Goal: Check status

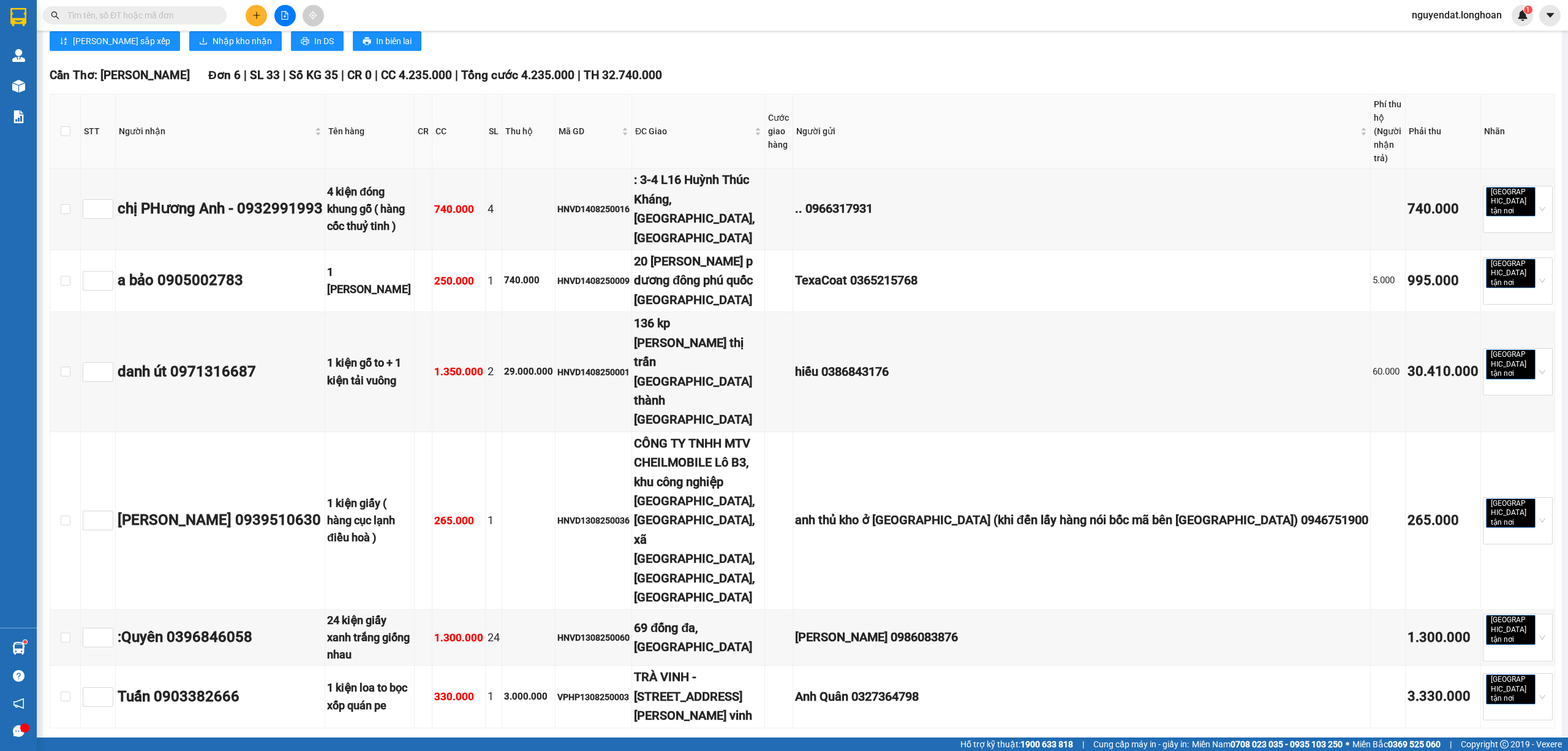
checkbox input "true"
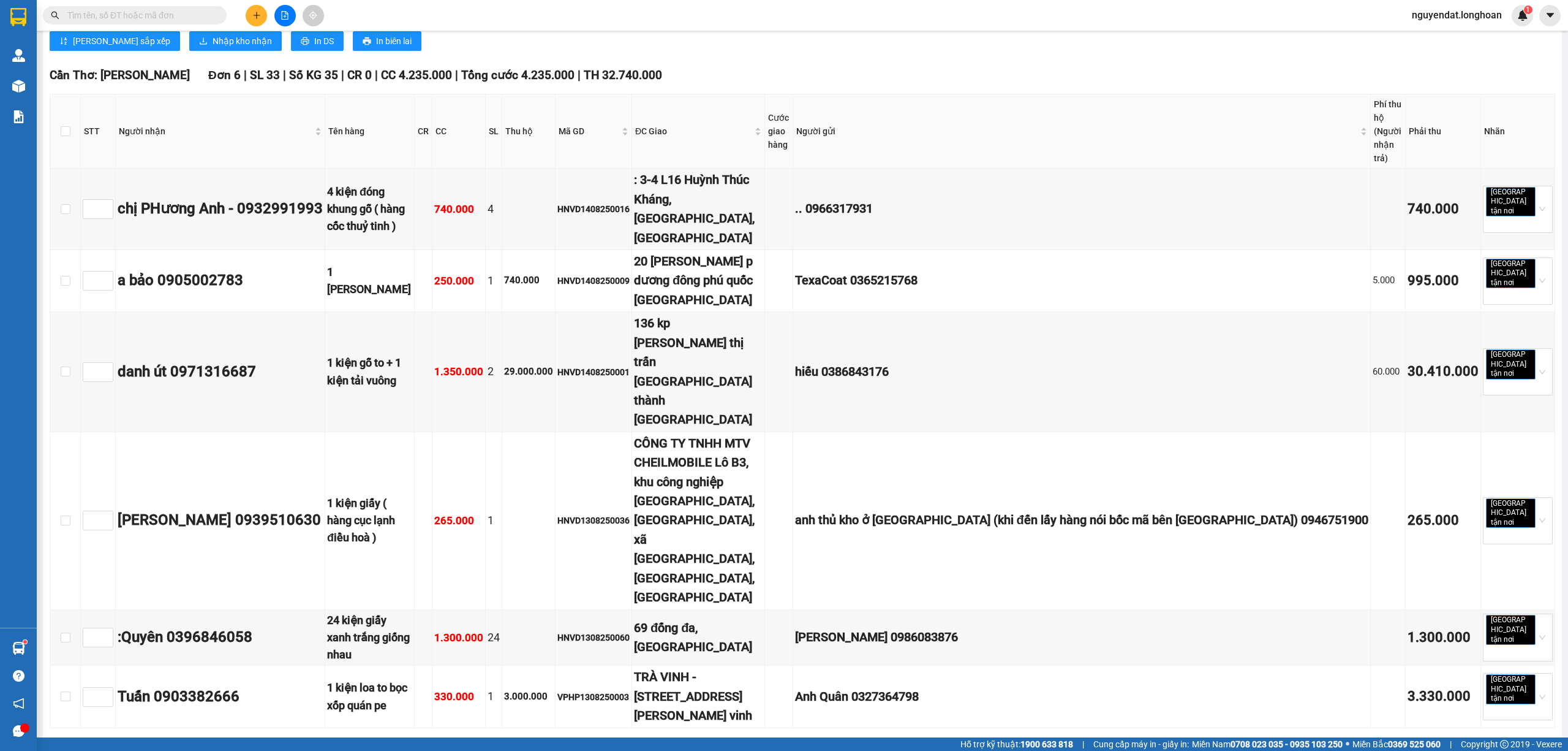
checkbox input "true"
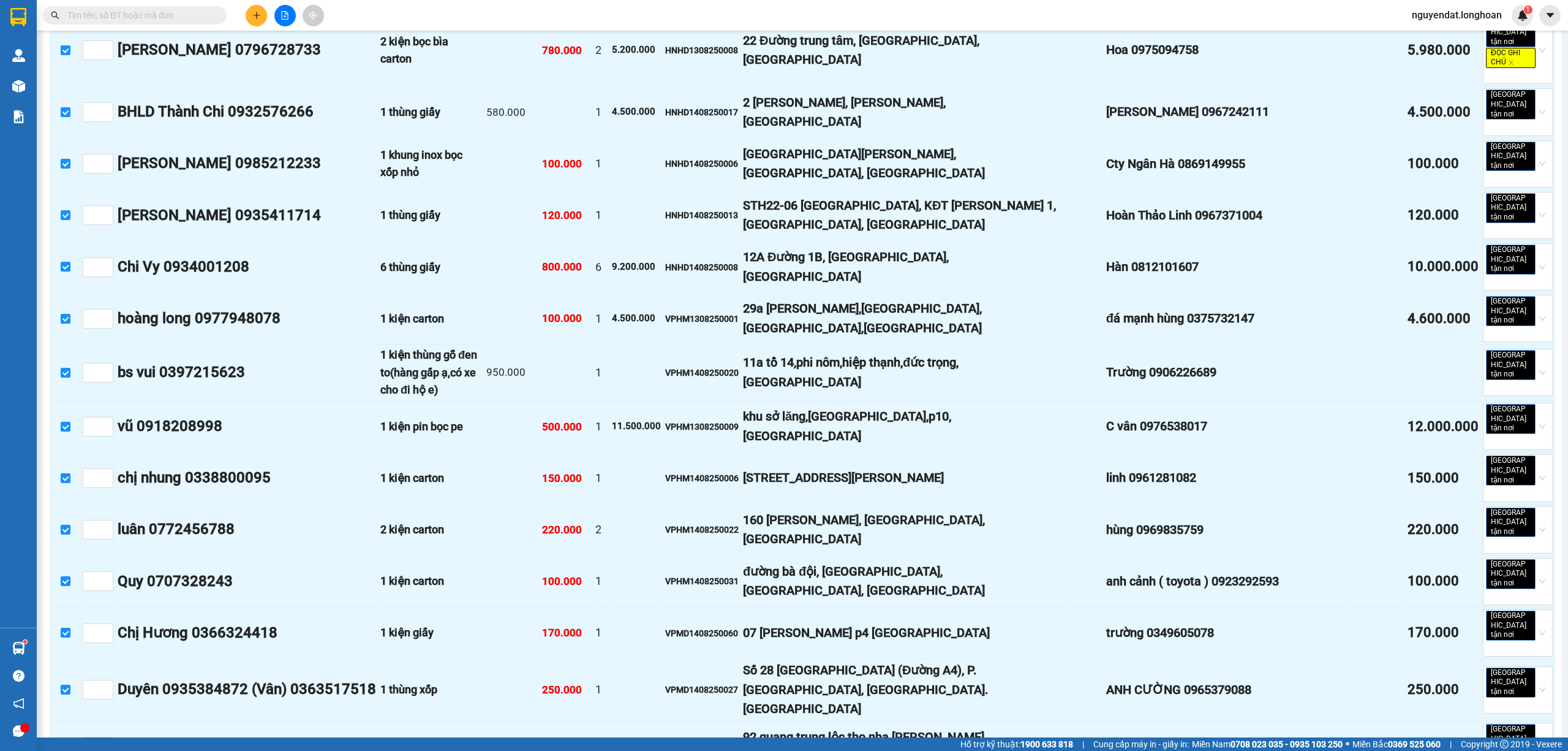
scroll to position [3474, 0]
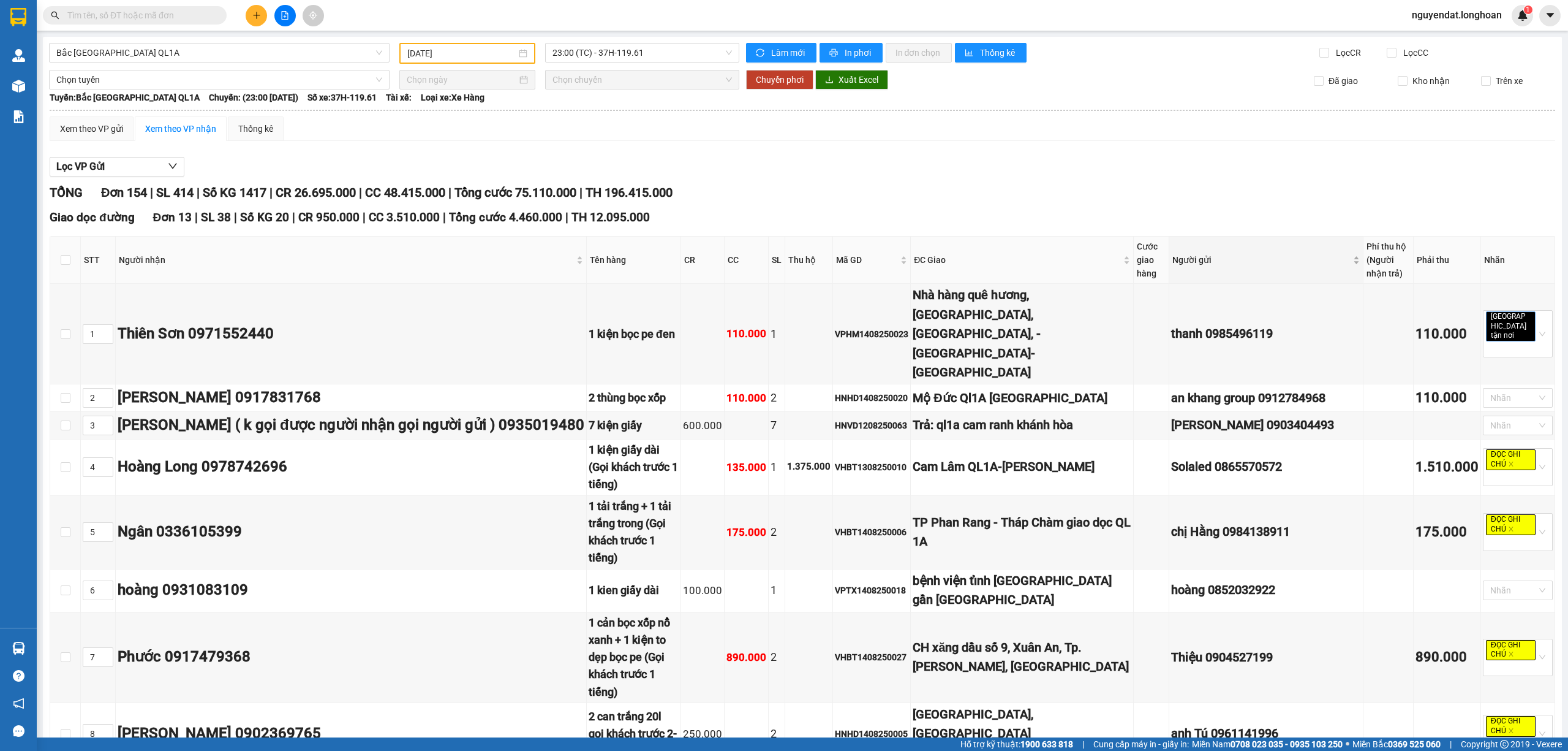
type input "[DATE]"
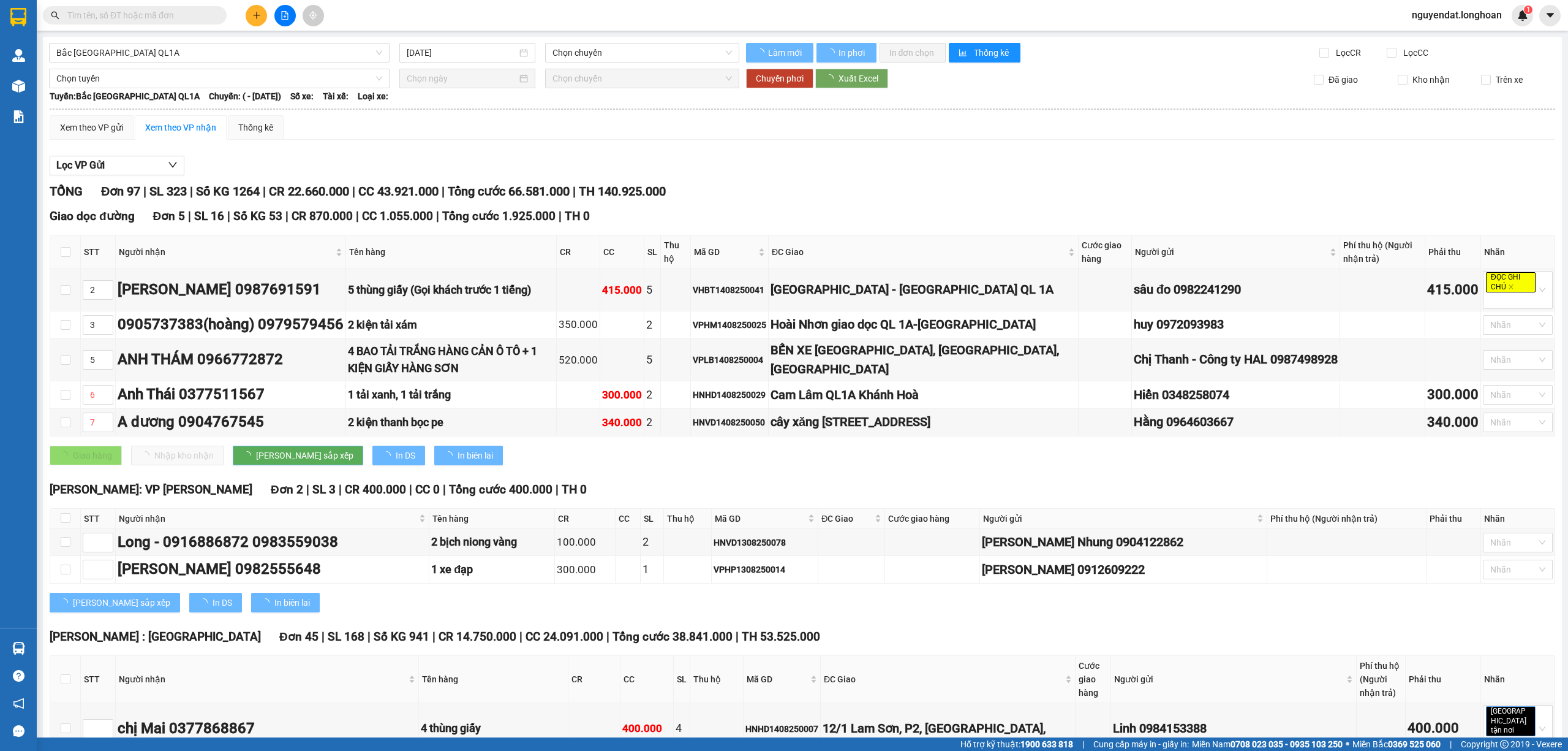
type input "[DATE]"
